Goal: Navigation & Orientation: Find specific page/section

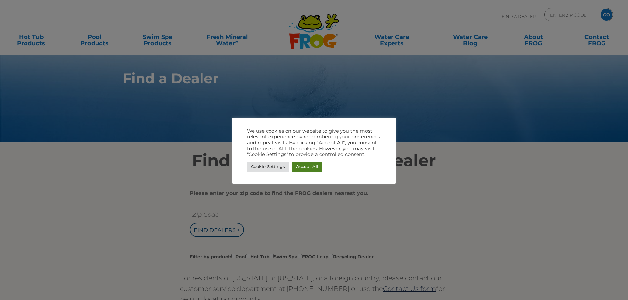
click at [313, 166] on link "Accept All" at bounding box center [307, 167] width 30 height 10
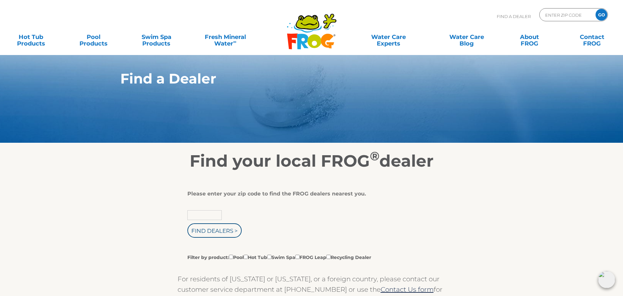
click at [200, 214] on input "text" at bounding box center [204, 215] width 34 height 10
type input "97707"
click at [204, 230] on input "Find Dealers >" at bounding box center [214, 230] width 54 height 14
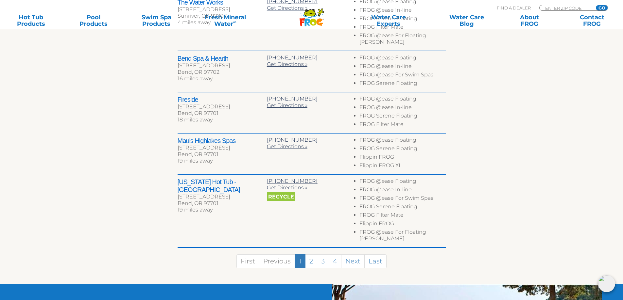
scroll to position [163, 0]
